Goal: Task Accomplishment & Management: Use online tool/utility

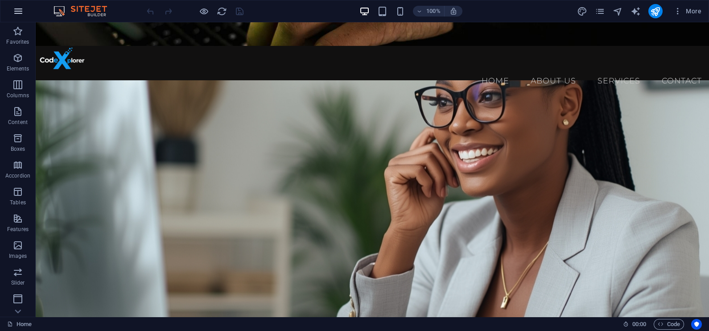
click at [17, 11] on icon "button" at bounding box center [18, 11] width 11 height 11
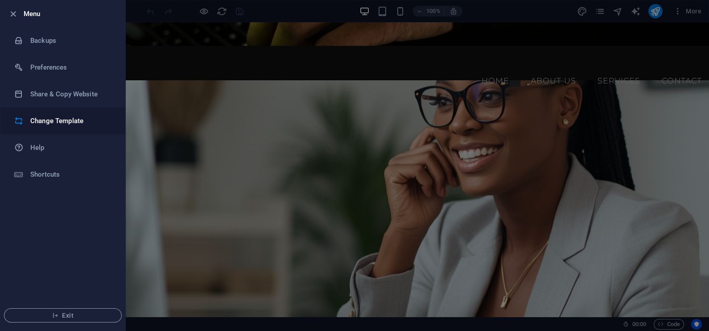
click at [66, 120] on h6 "Change Template" at bounding box center [71, 120] width 82 height 11
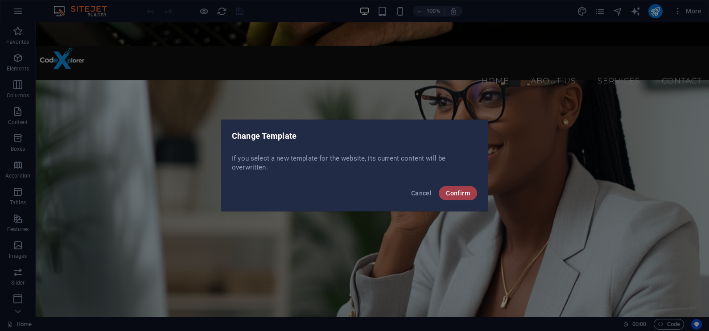
click at [457, 195] on span "Confirm" at bounding box center [458, 192] width 24 height 7
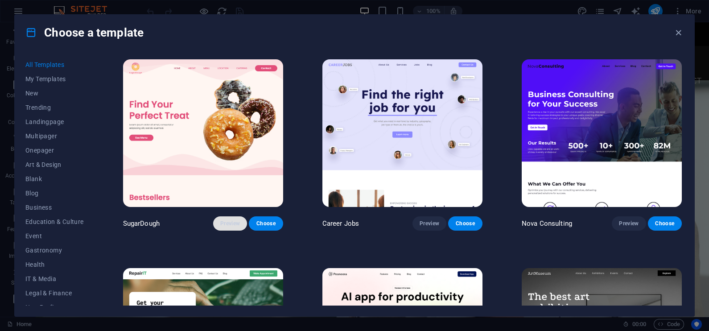
click at [221, 223] on span "Preview" at bounding box center [230, 223] width 20 height 7
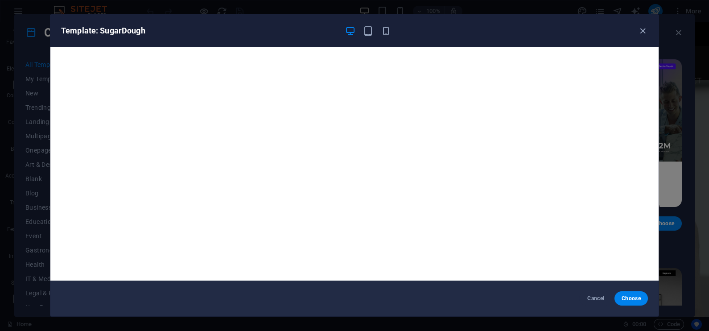
click at [641, 24] on div "Template: SugarDough" at bounding box center [354, 31] width 608 height 32
click at [641, 29] on icon "button" at bounding box center [642, 31] width 10 height 10
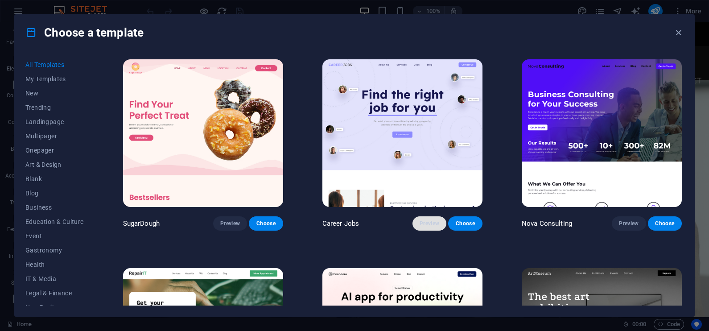
click at [426, 223] on span "Preview" at bounding box center [429, 223] width 20 height 7
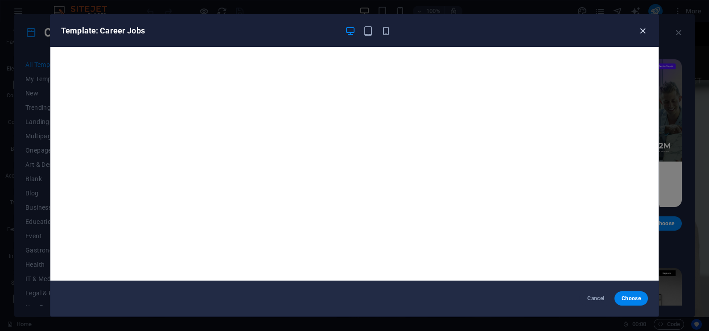
click at [640, 30] on icon "button" at bounding box center [642, 31] width 10 height 10
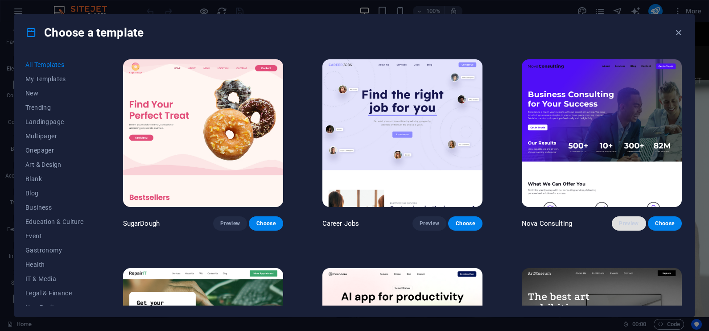
click at [626, 224] on span "Preview" at bounding box center [629, 223] width 20 height 7
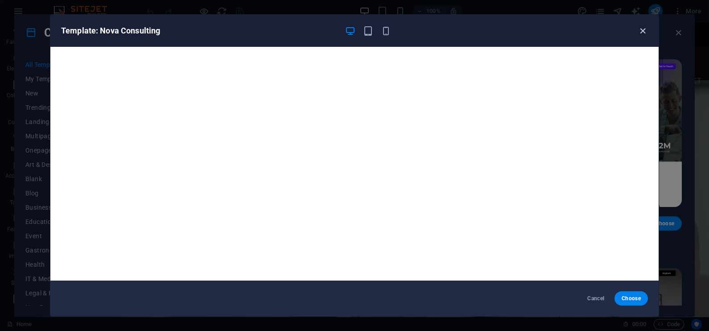
click at [641, 29] on icon "button" at bounding box center [642, 31] width 10 height 10
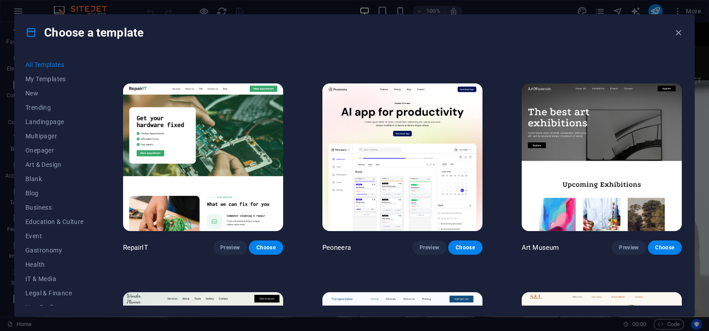
scroll to position [185, 0]
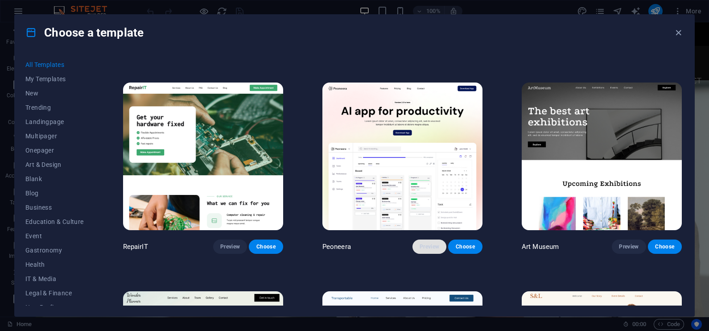
click at [419, 247] on span "Preview" at bounding box center [429, 246] width 20 height 7
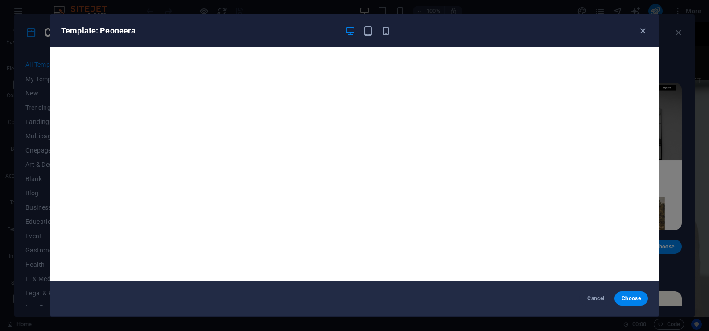
scroll to position [2, 0]
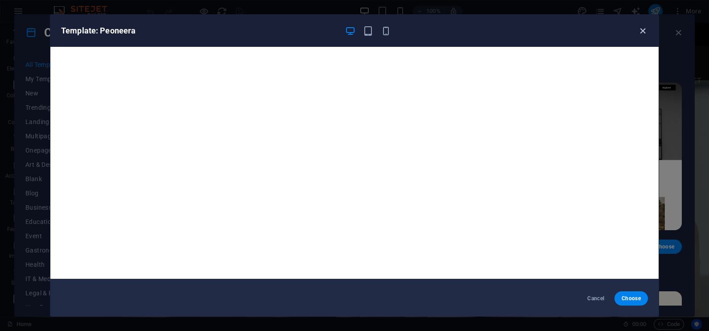
click at [640, 27] on icon "button" at bounding box center [642, 31] width 10 height 10
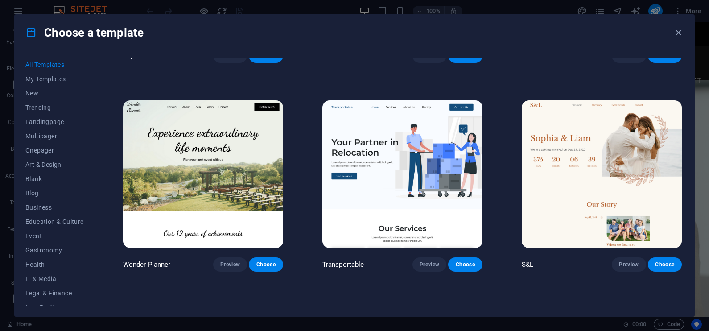
scroll to position [378, 0]
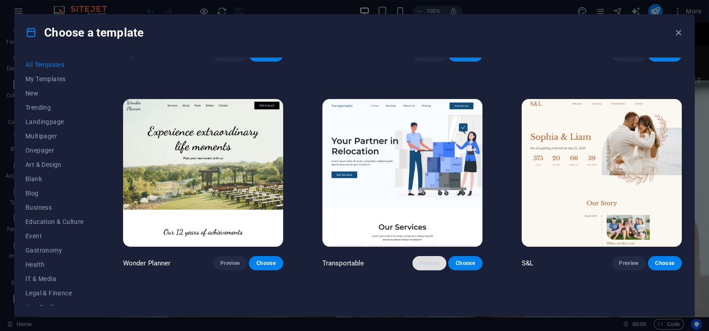
click at [424, 259] on span "Preview" at bounding box center [429, 262] width 20 height 7
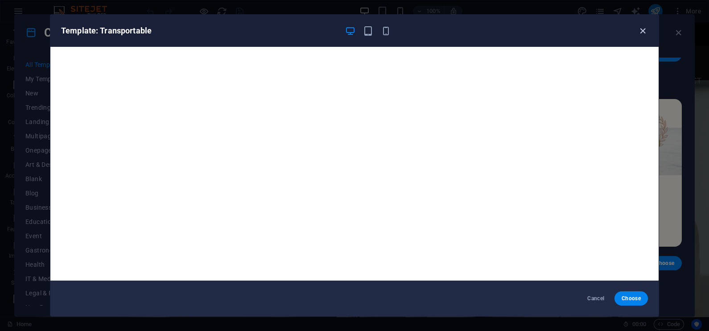
click at [641, 29] on icon "button" at bounding box center [642, 31] width 10 height 10
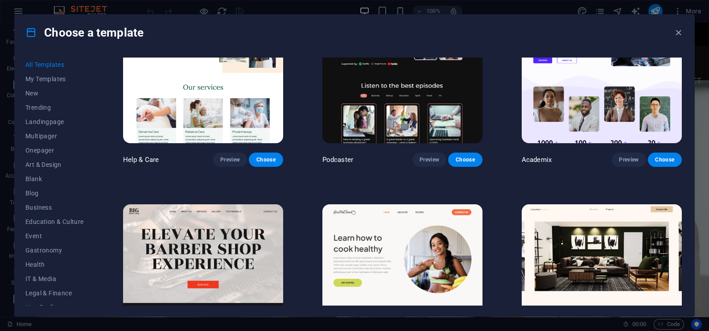
scroll to position [899, 0]
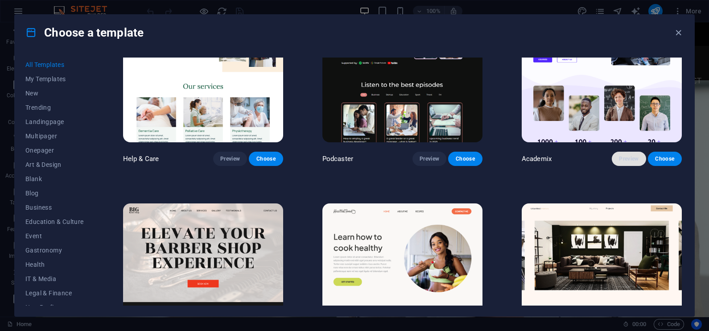
click at [628, 155] on span "Preview" at bounding box center [629, 158] width 20 height 7
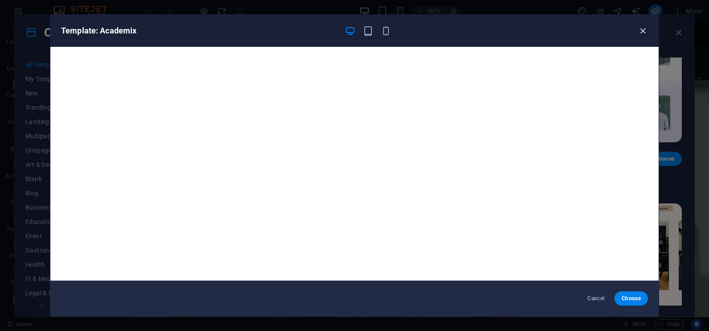
click at [642, 30] on icon "button" at bounding box center [642, 31] width 10 height 10
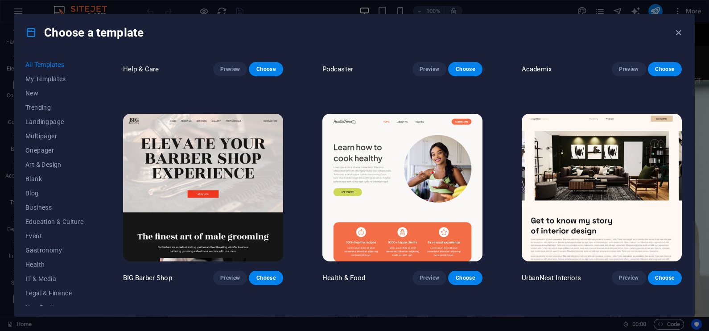
scroll to position [989, 0]
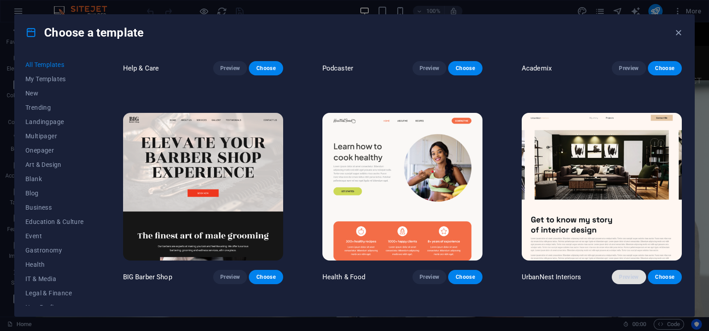
click at [625, 274] on span "Preview" at bounding box center [629, 276] width 20 height 7
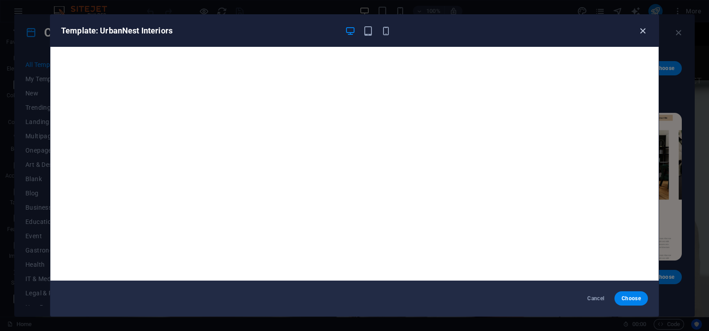
click at [644, 35] on icon "button" at bounding box center [642, 31] width 10 height 10
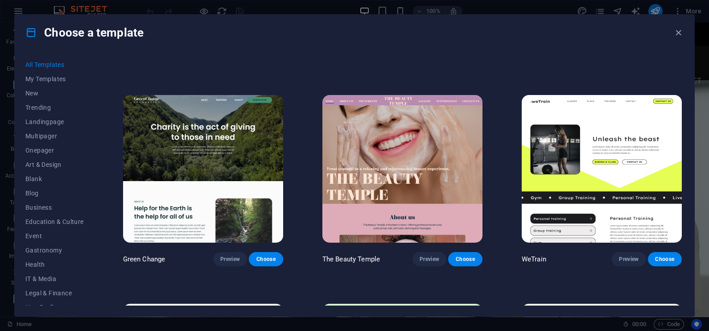
scroll to position [1216, 0]
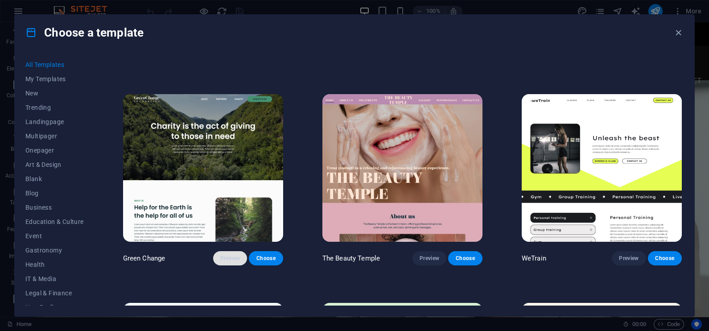
click at [235, 255] on span "Preview" at bounding box center [230, 258] width 20 height 7
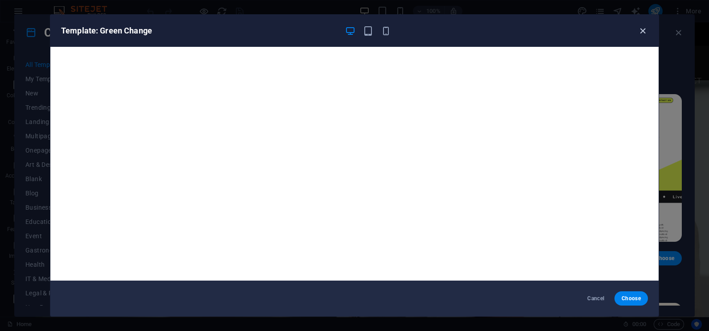
click at [641, 27] on icon "button" at bounding box center [642, 31] width 10 height 10
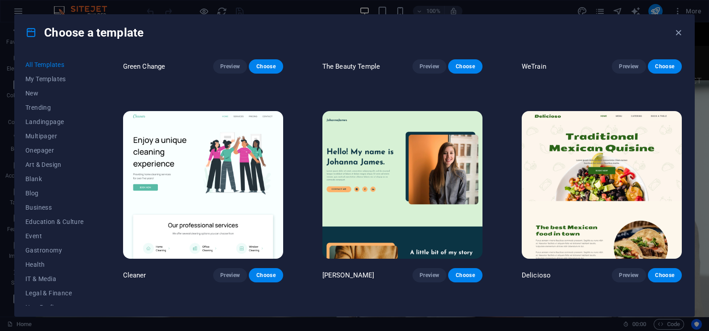
scroll to position [1411, 0]
